Goal: Communication & Community: Ask a question

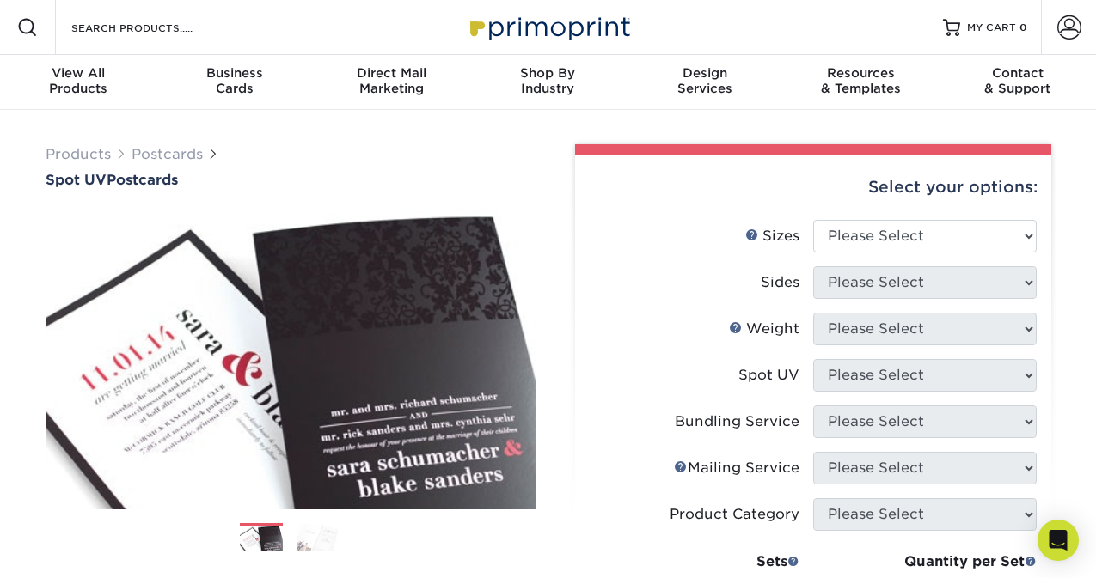
click at [1048, 363] on div "Select your options: Sizes Help Sizes Please Select 1.5" x 7" 2" x 6" 2" x 8" 2…" at bounding box center [813, 543] width 476 height 776
click at [1030, 237] on select "Please Select 1.5" x 7" 2" x 6" 2" x 8" 2.12" x 5.5" 2.75" x 4.25" 2.75" x 8.5"…" at bounding box center [924, 236] width 223 height 33
select select "5.00x7.00"
click at [813, 220] on select "Please Select 1.5" x 7" 2" x 6" 2" x 8" 2.12" x 5.5" 2.75" x 4.25" 2.75" x 8.5"…" at bounding box center [924, 236] width 223 height 33
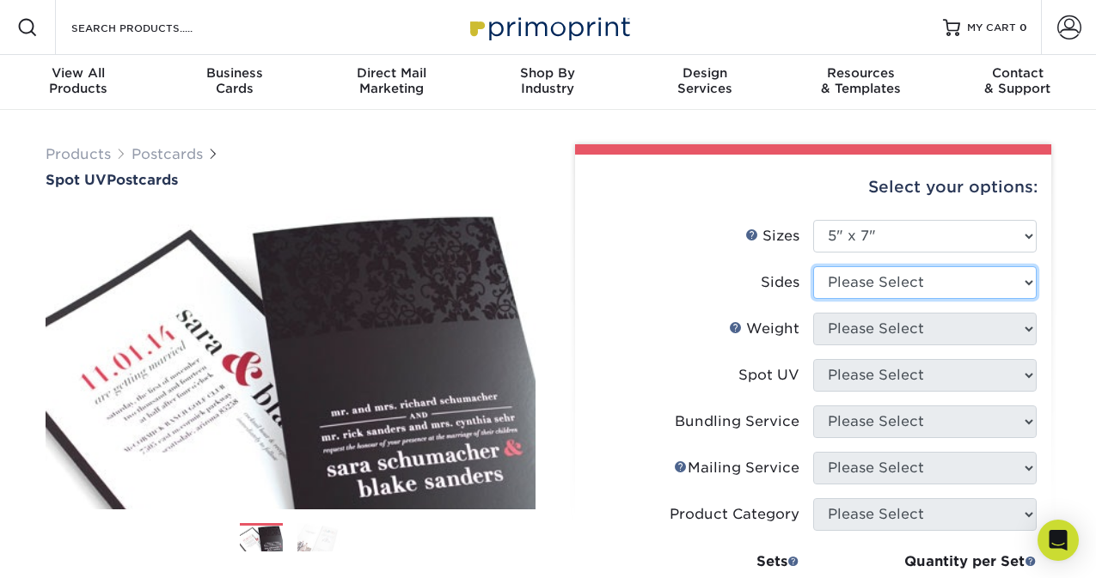
click at [1029, 284] on select "Please Select Print Both Sides Print Front Only" at bounding box center [924, 282] width 223 height 33
select select "13abbda7-1d64-4f25-8bb2-c179b224825d"
click at [813, 266] on select "Please Select Print Both Sides Print Front Only" at bounding box center [924, 282] width 223 height 33
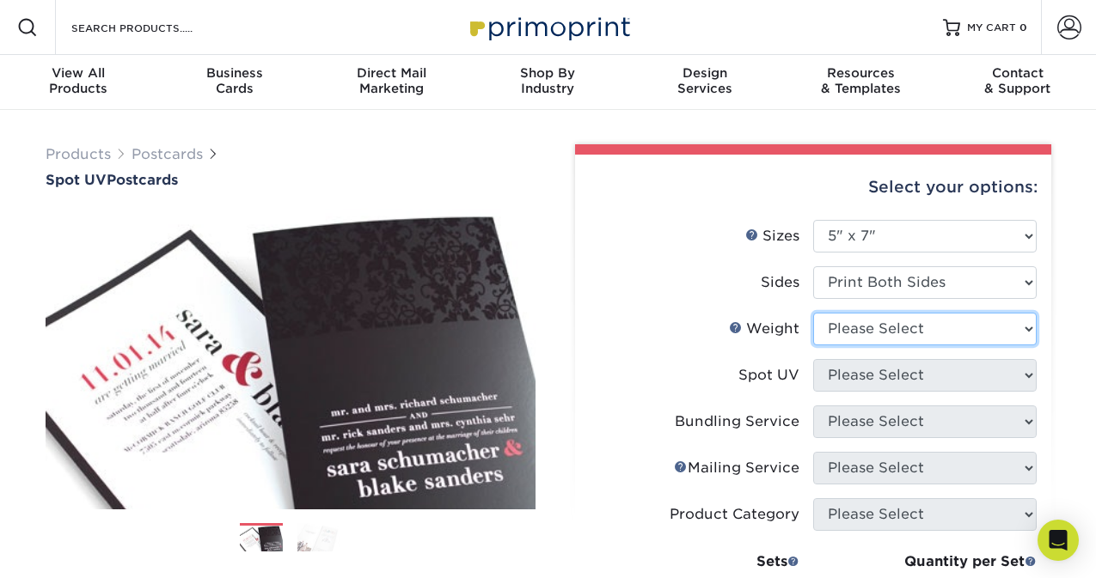
click at [1034, 326] on select "Please Select 16PT" at bounding box center [924, 329] width 223 height 33
select select "16PT"
click at [813, 313] on select "Please Select 16PT" at bounding box center [924, 329] width 223 height 33
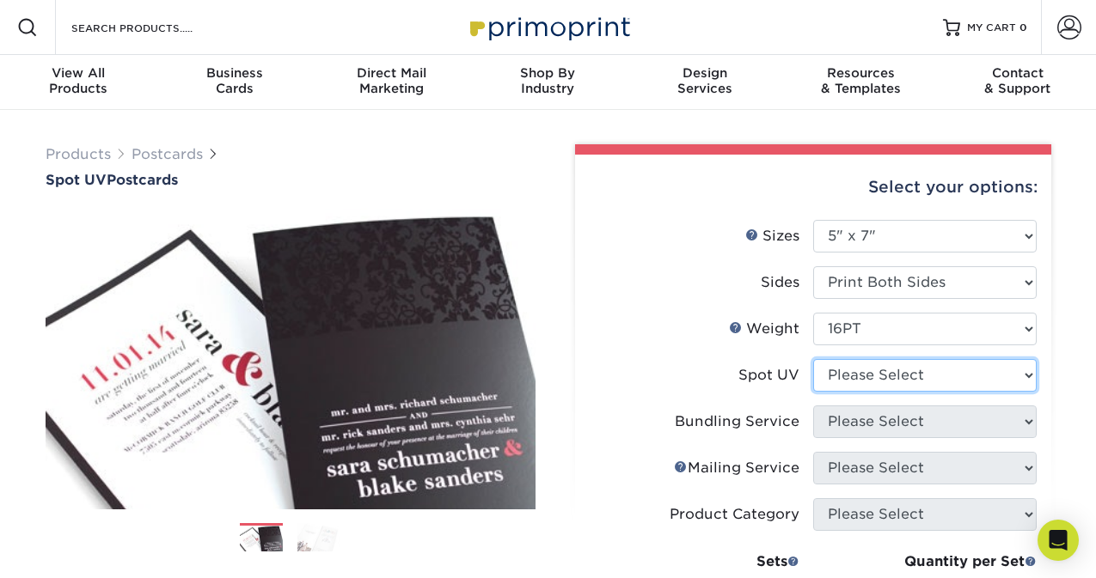
click at [1029, 378] on select "Please Select Front and Back (Both Sides) Front Only Back Only" at bounding box center [924, 375] width 223 height 33
select select "2"
click at [813, 359] on select "Please Select Front and Back (Both Sides) Front Only Back Only" at bounding box center [924, 375] width 223 height 33
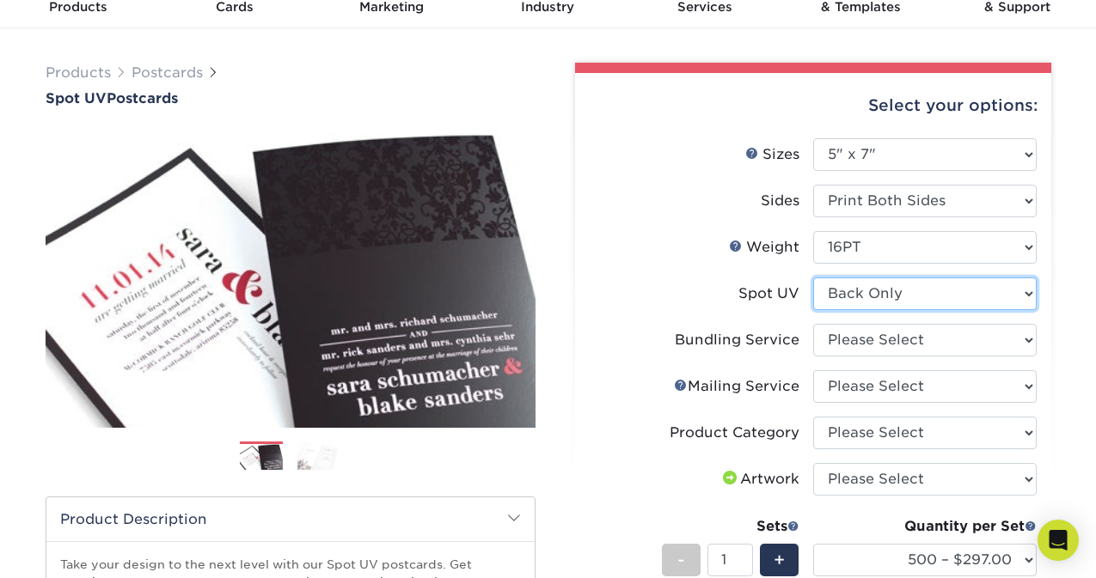
scroll to position [83, 0]
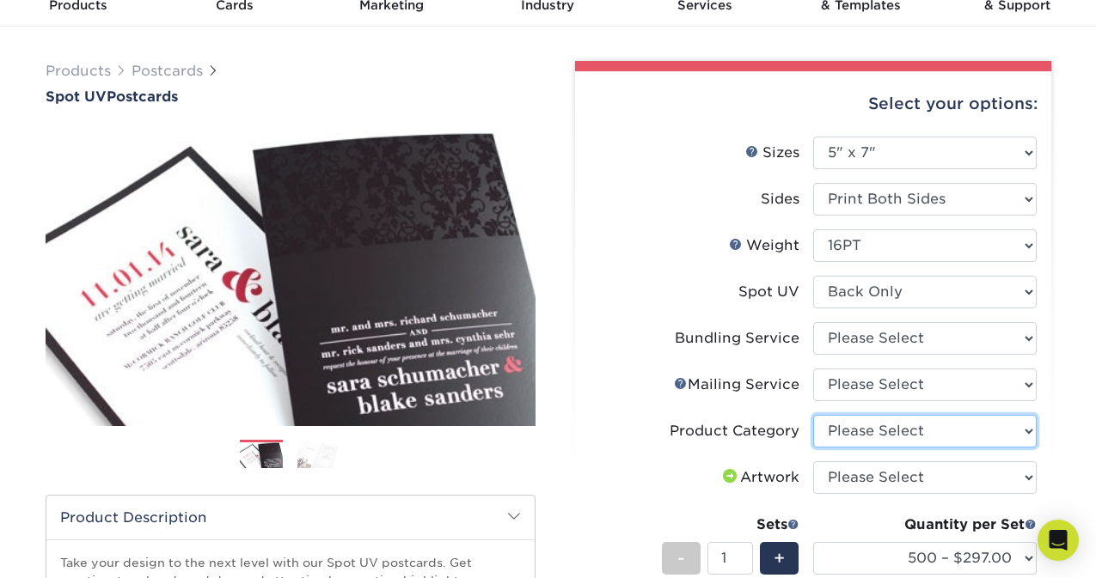
click at [1029, 433] on select "Please Select Postcards" at bounding box center [924, 431] width 223 height 33
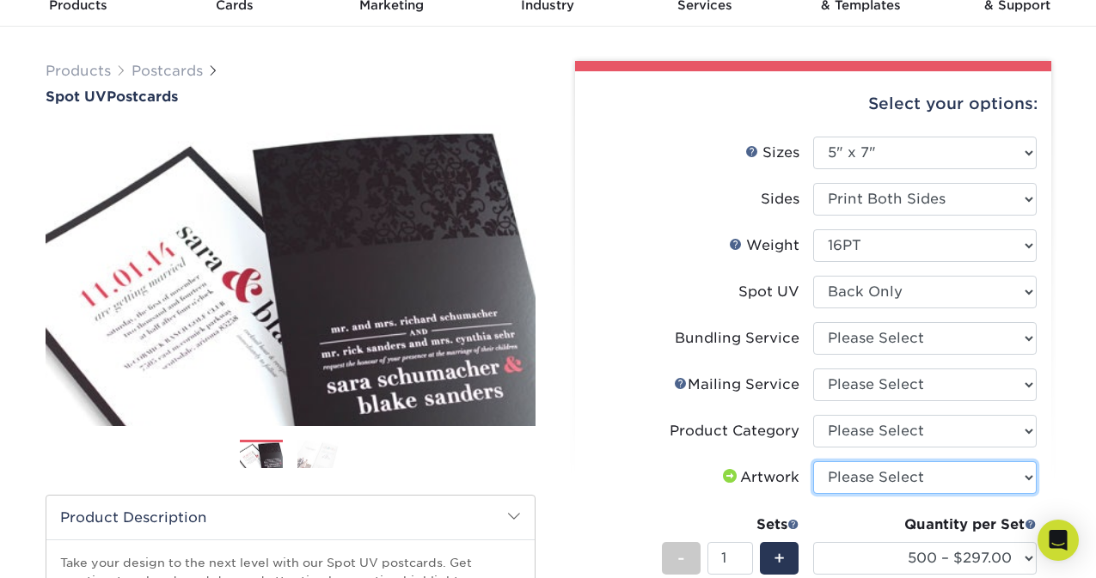
click at [1033, 482] on select "Please Select I will upload files I need a design - $150" at bounding box center [924, 477] width 223 height 33
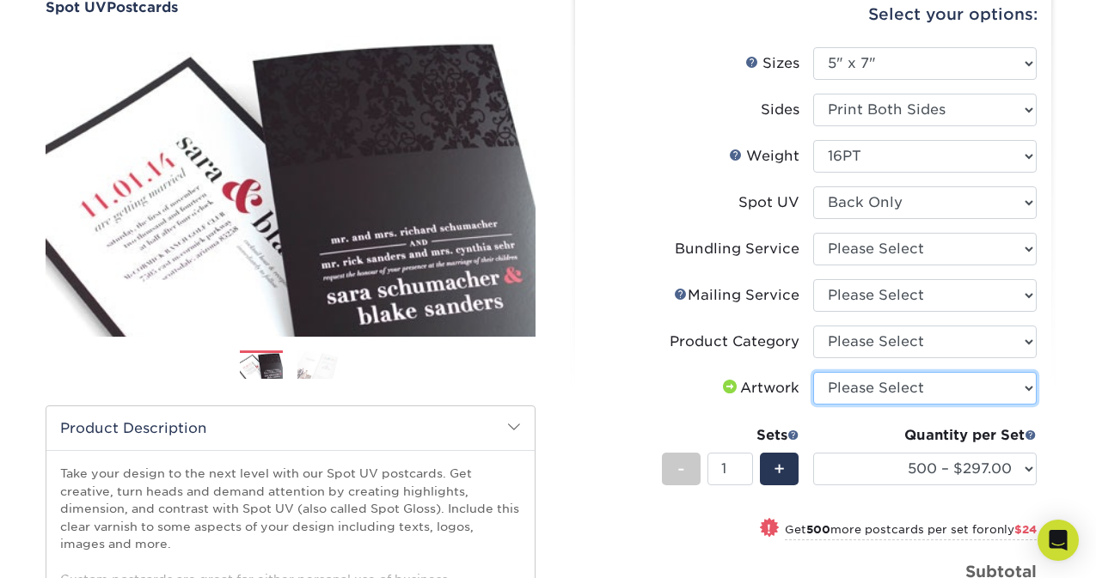
scroll to position [174, 0]
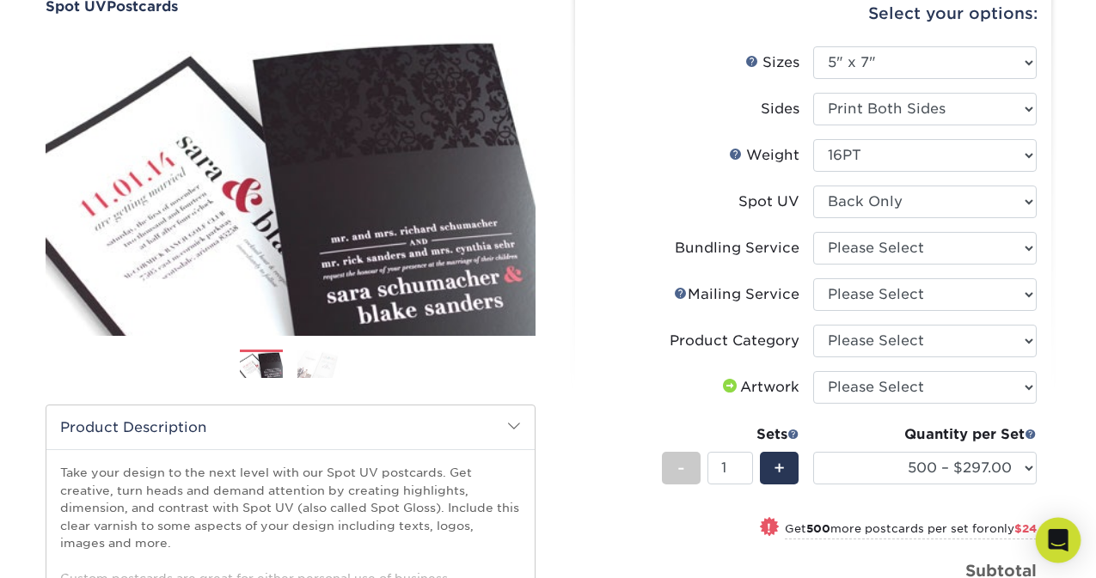
click at [1051, 537] on icon "Open Intercom Messenger" at bounding box center [1057, 540] width 20 height 22
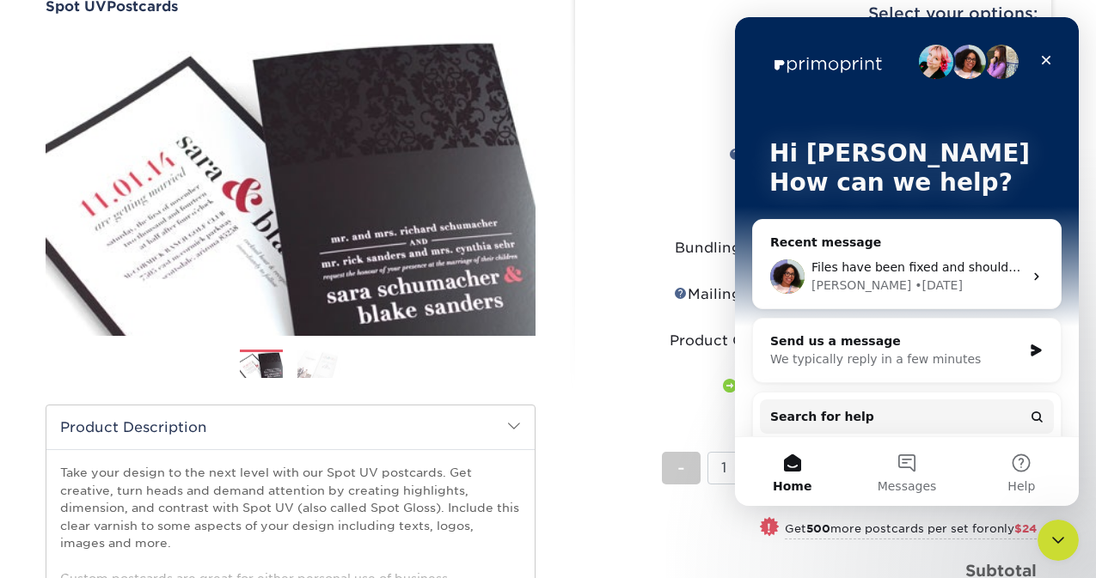
scroll to position [0, 0]
click at [915, 463] on button "Messages" at bounding box center [906, 471] width 114 height 69
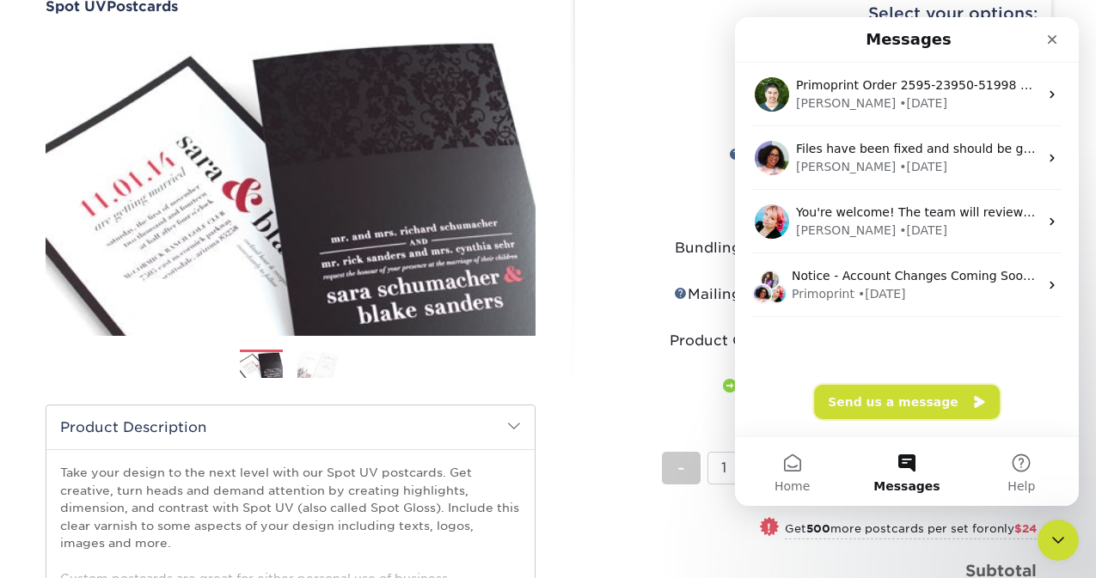
click at [914, 394] on button "Send us a message" at bounding box center [907, 402] width 186 height 34
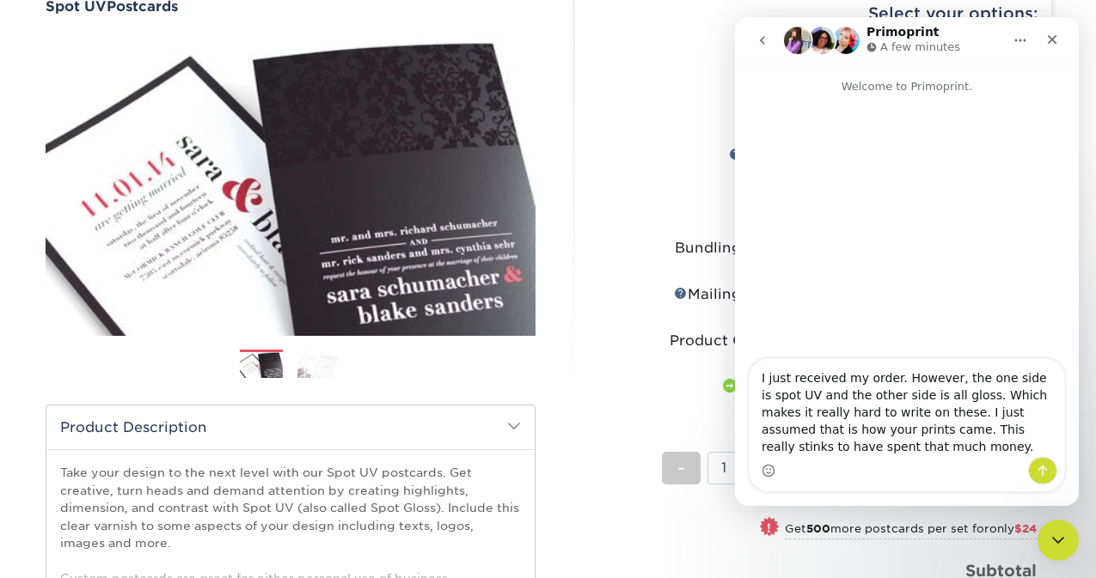
drag, startPoint x: 829, startPoint y: 413, endPoint x: 773, endPoint y: 414, distance: 55.9
click at [773, 414] on textarea "I just received my order. However, the one side is spot UV and the other side i…" at bounding box center [906, 408] width 314 height 98
type textarea "I just received my order. However, the one side is spot UV and the other side i…"
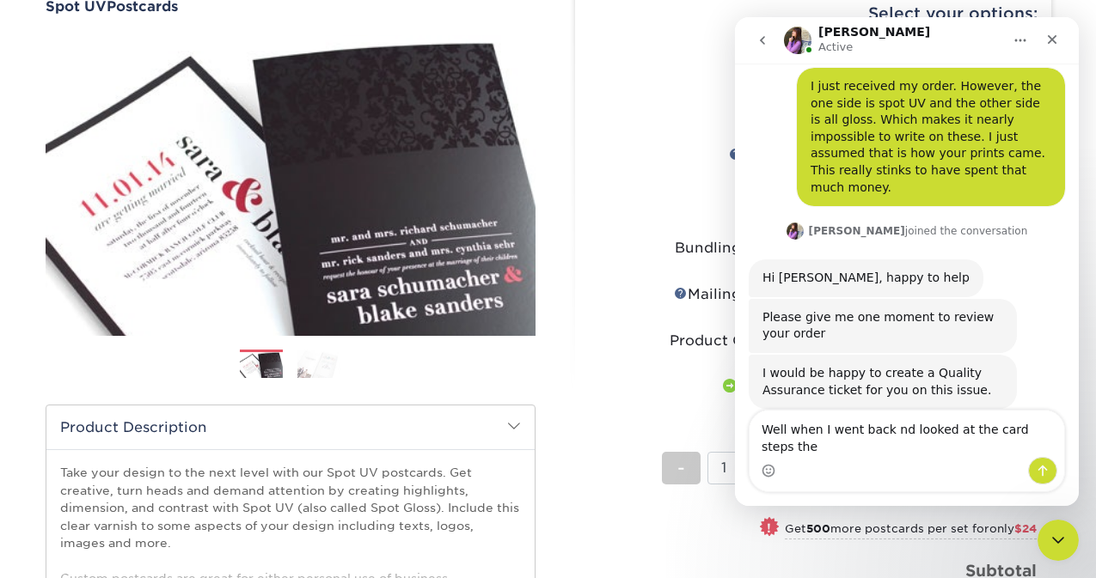
scroll to position [65, 0]
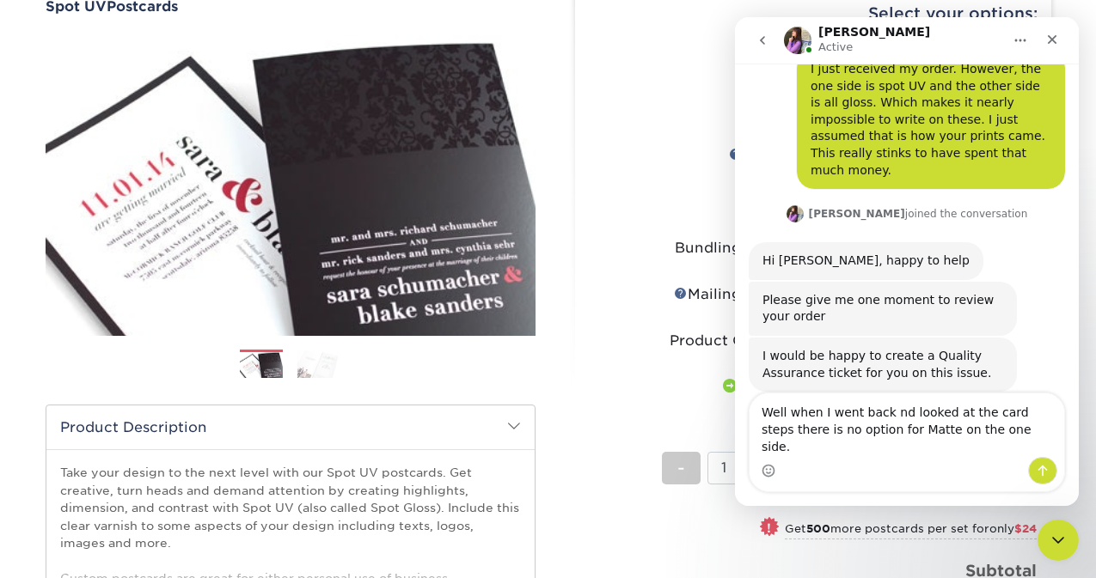
click at [888, 432] on textarea "Well when I went back nd looked at the card steps there is no option for Matte …" at bounding box center [906, 426] width 314 height 64
click at [1007, 446] on textarea "Well when I went back and looked at the card steps there is no option for Matte…" at bounding box center [906, 426] width 314 height 64
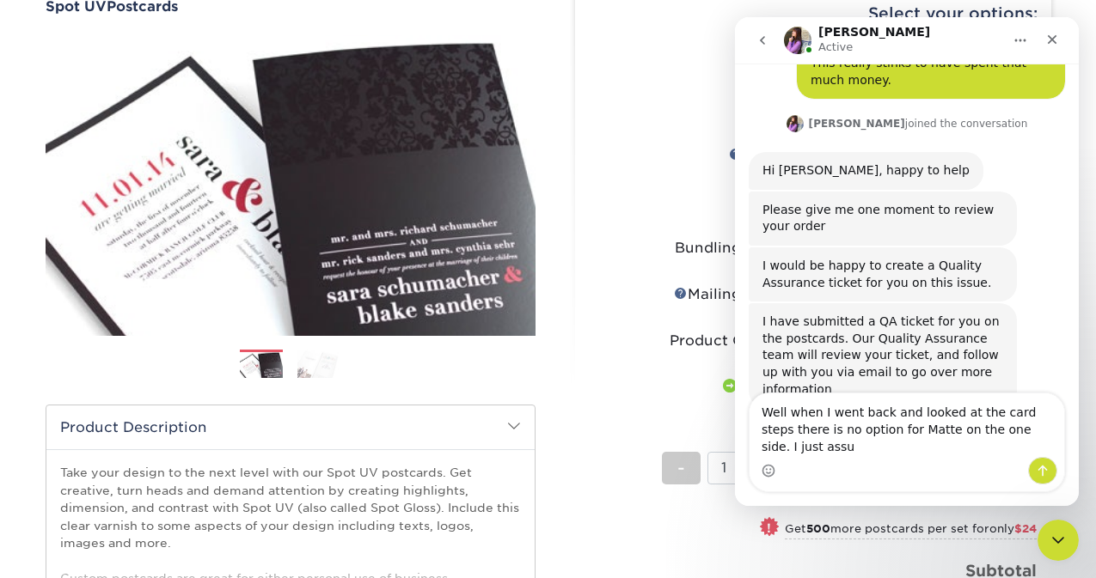
scroll to position [173, 0]
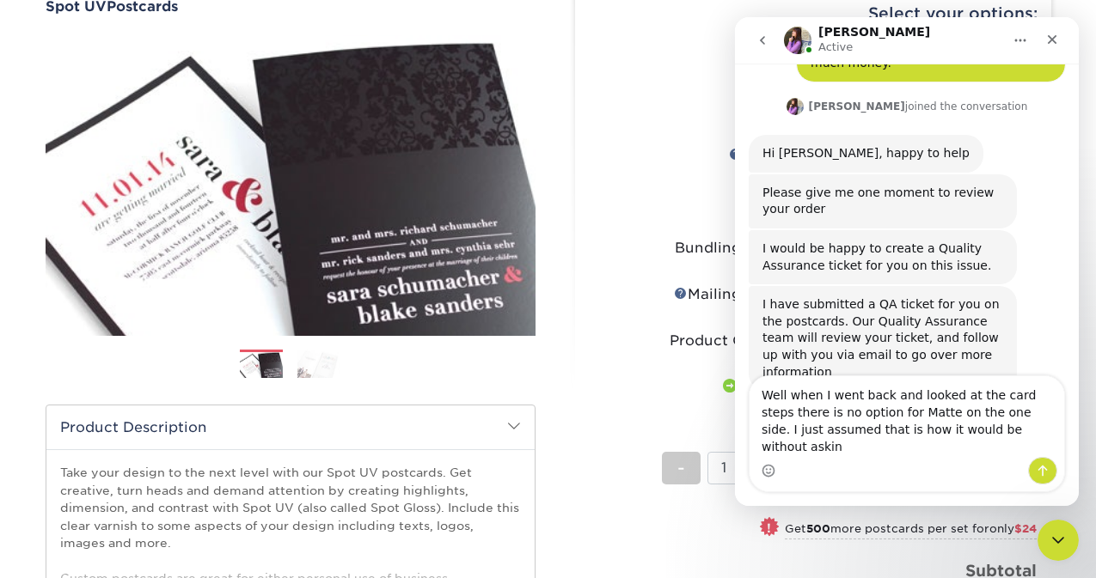
type textarea "Well when I went back and looked at the card steps there is no option for Matte…"
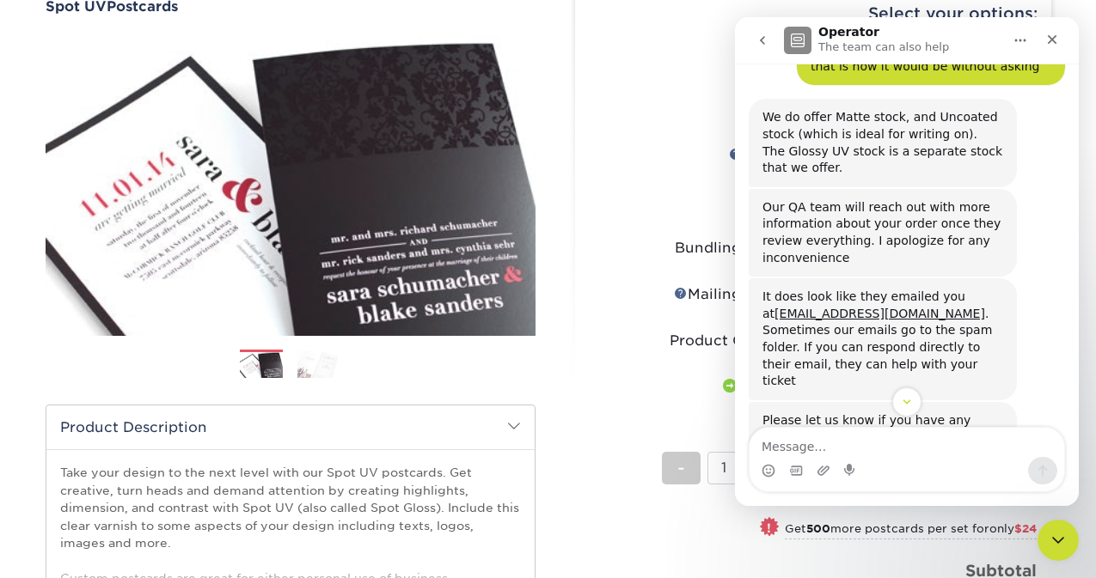
scroll to position [579, 0]
click at [885, 442] on textarea "Message…" at bounding box center [906, 442] width 314 height 29
type textarea "thanks"
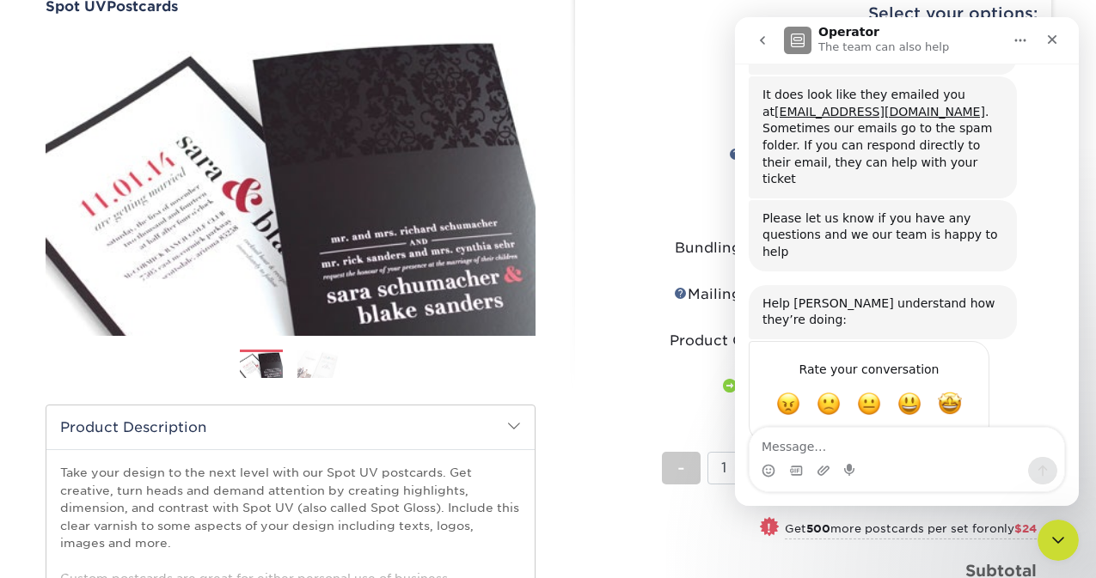
scroll to position [782, 0]
